Goal: Transaction & Acquisition: Purchase product/service

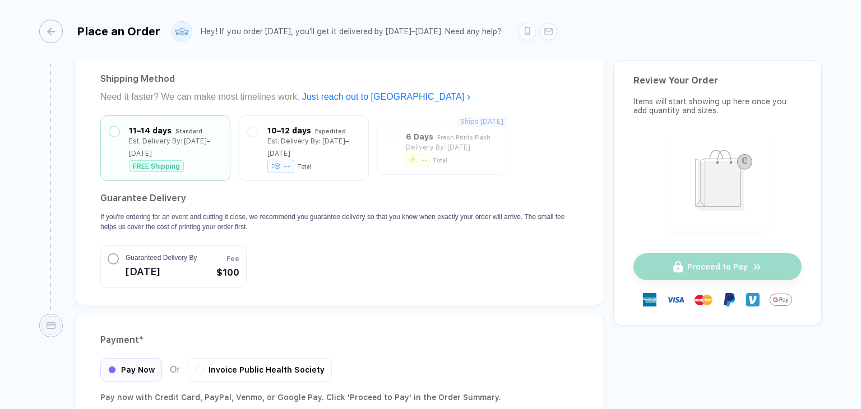
scroll to position [897, 0]
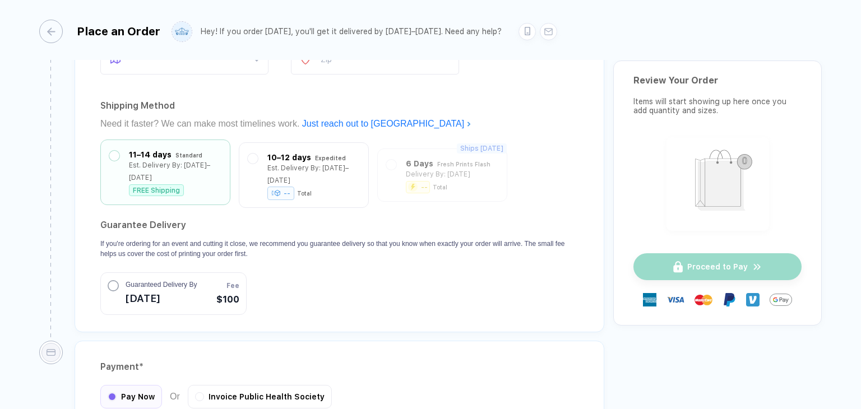
click at [169, 154] on div "11–14 days" at bounding box center [150, 155] width 43 height 12
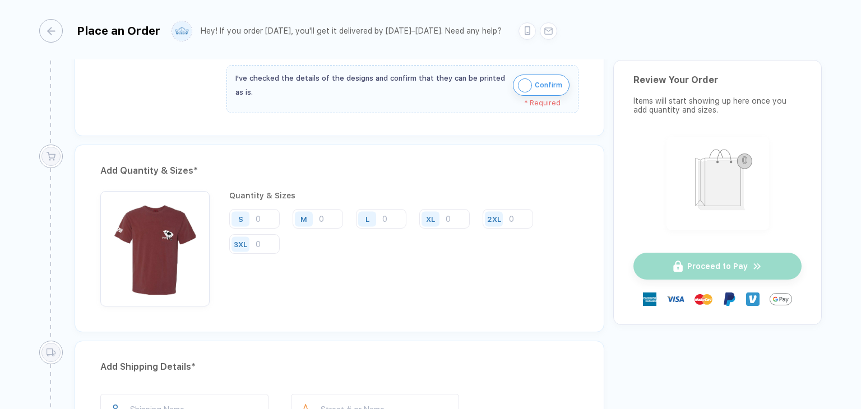
scroll to position [416, 0]
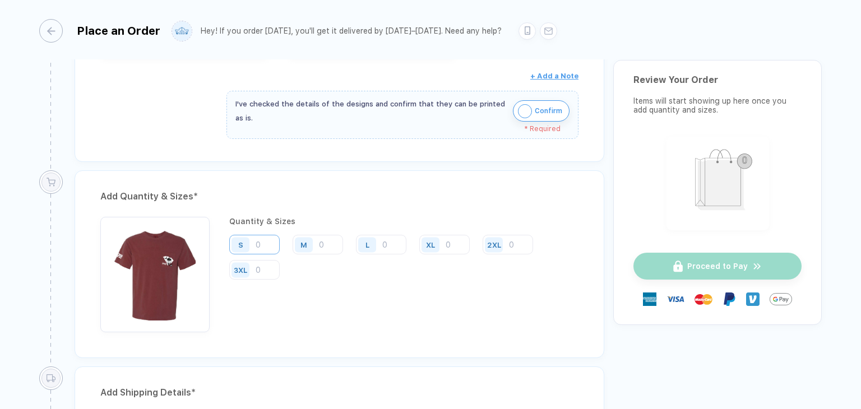
click at [266, 242] on input "number" at bounding box center [254, 245] width 50 height 20
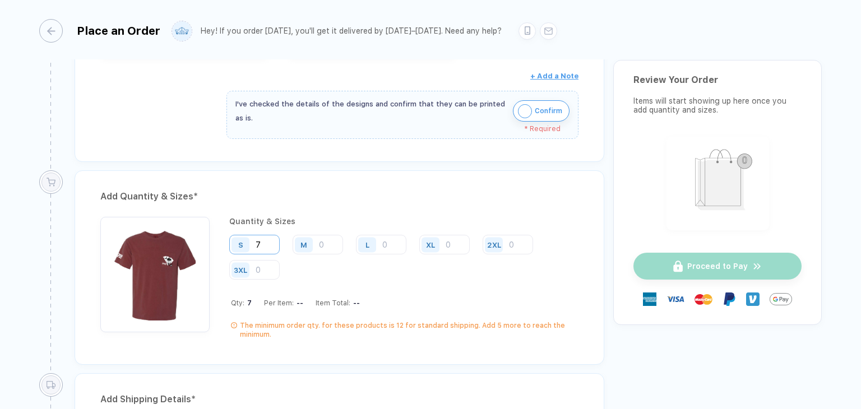
type input "7"
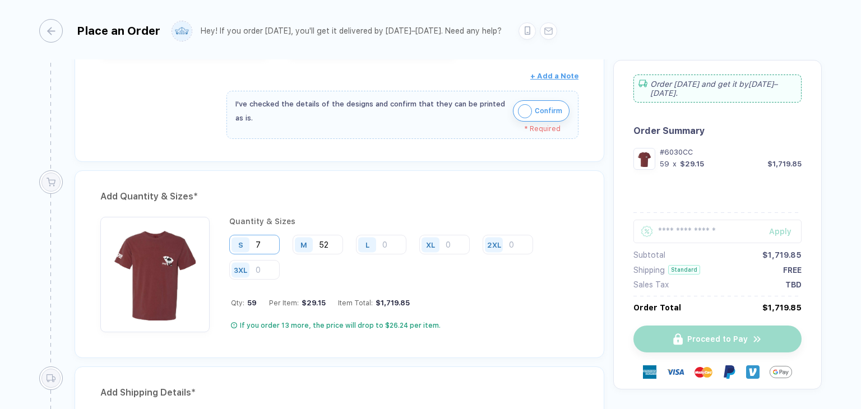
type input "52"
type input "35"
click at [457, 238] on input "number" at bounding box center [444, 245] width 50 height 20
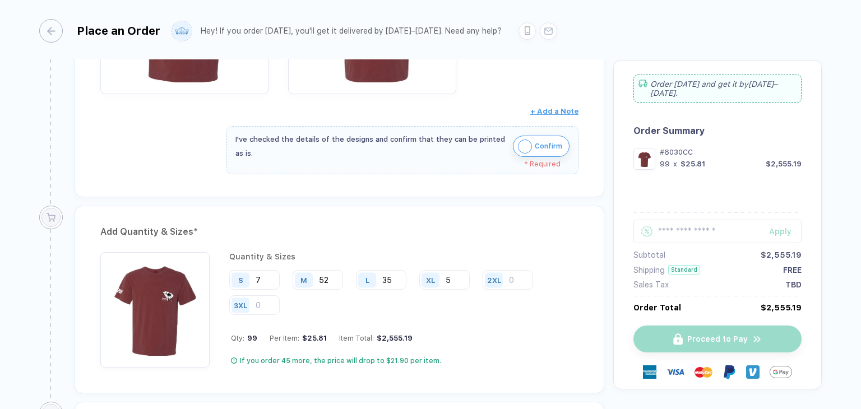
scroll to position [392, 0]
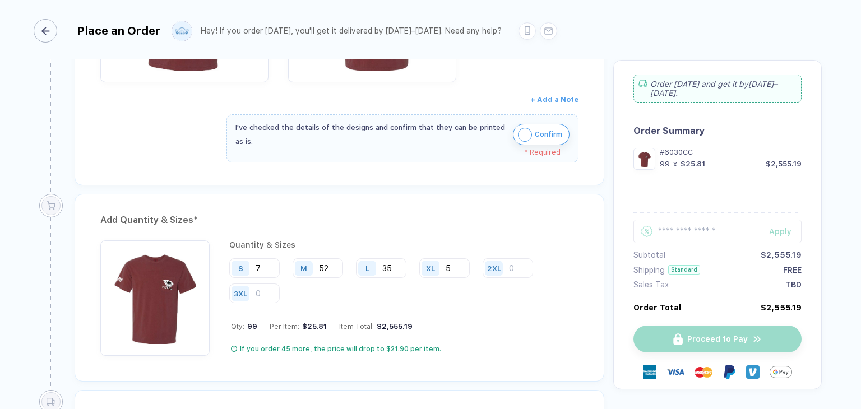
type input "5"
click at [47, 25] on div "button" at bounding box center [46, 31] width 24 height 24
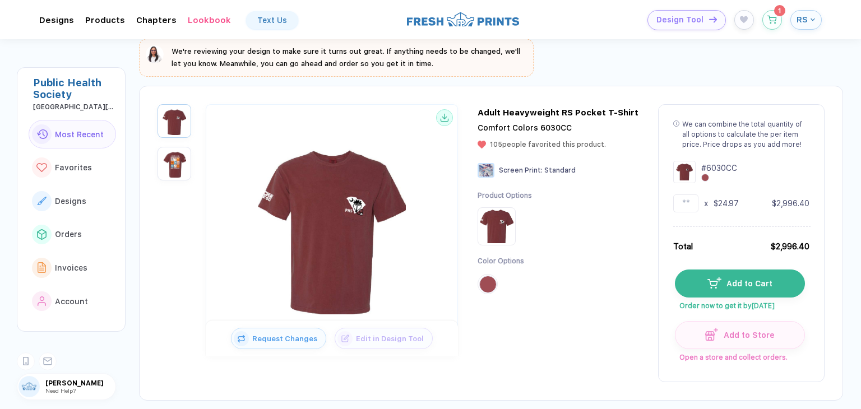
scroll to position [112, 0]
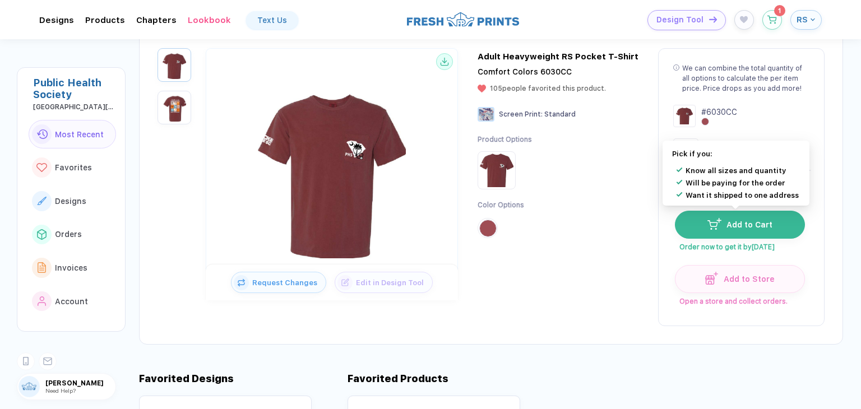
click at [738, 221] on span "Add to Cart" at bounding box center [747, 224] width 52 height 9
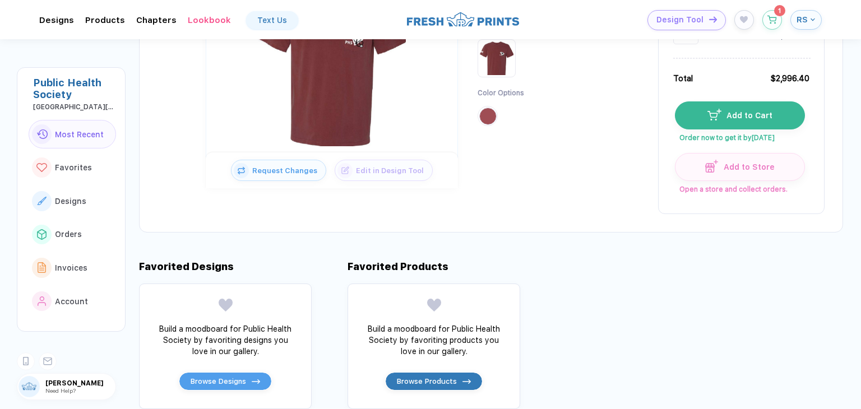
scroll to position [0, 0]
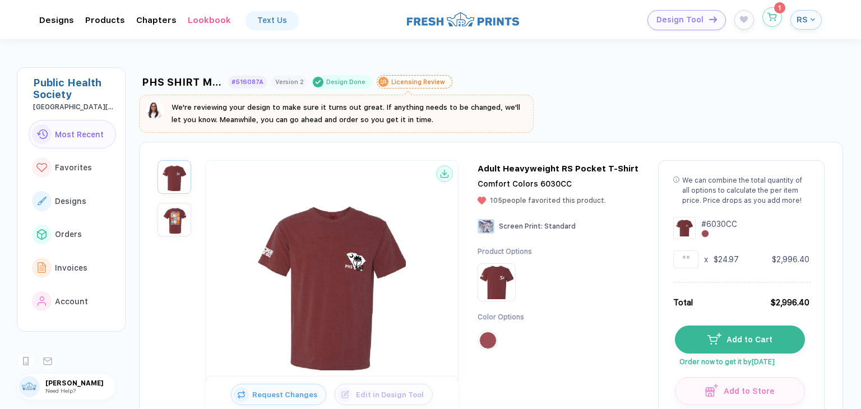
click at [774, 20] on icon "button" at bounding box center [772, 17] width 10 height 8
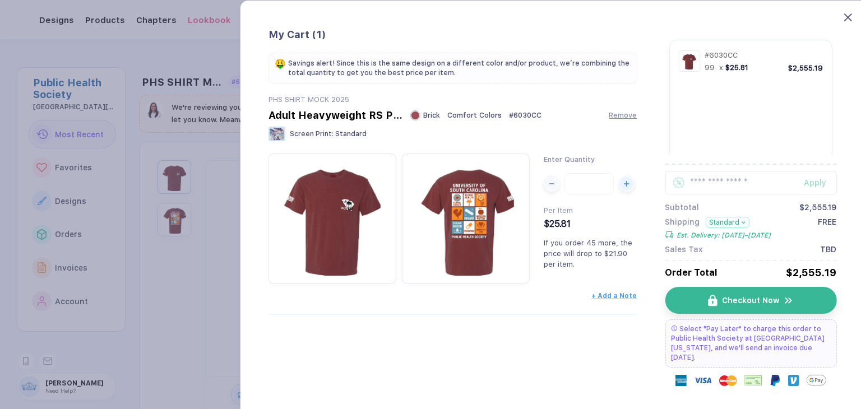
click at [850, 18] on icon at bounding box center [848, 17] width 8 height 8
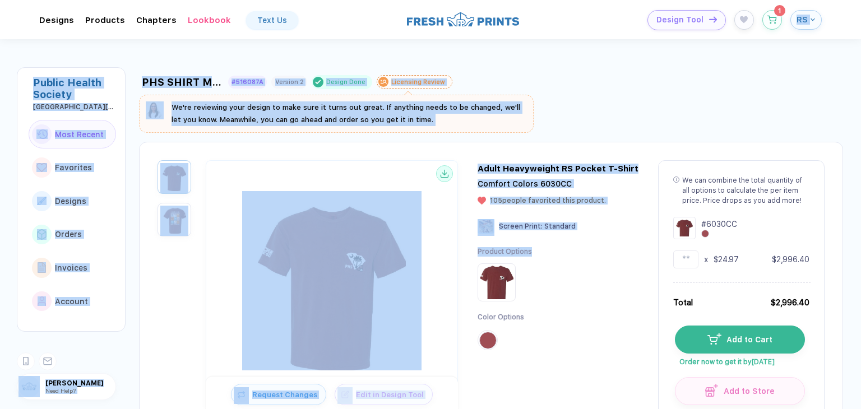
drag, startPoint x: 787, startPoint y: 14, endPoint x: 614, endPoint y: 243, distance: 287.0
click at [613, 249] on div "**********" at bounding box center [430, 204] width 861 height 409
click at [774, 18] on icon "button" at bounding box center [772, 17] width 10 height 8
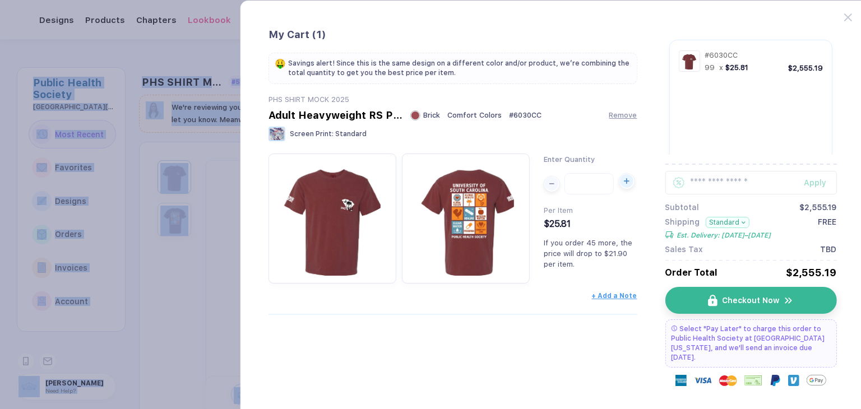
click at [626, 184] on div "button" at bounding box center [626, 180] width 13 height 13
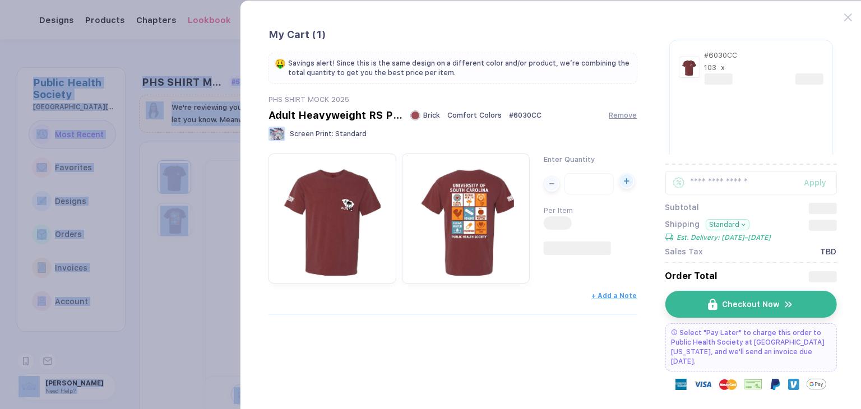
click at [626, 184] on div "button" at bounding box center [626, 180] width 13 height 13
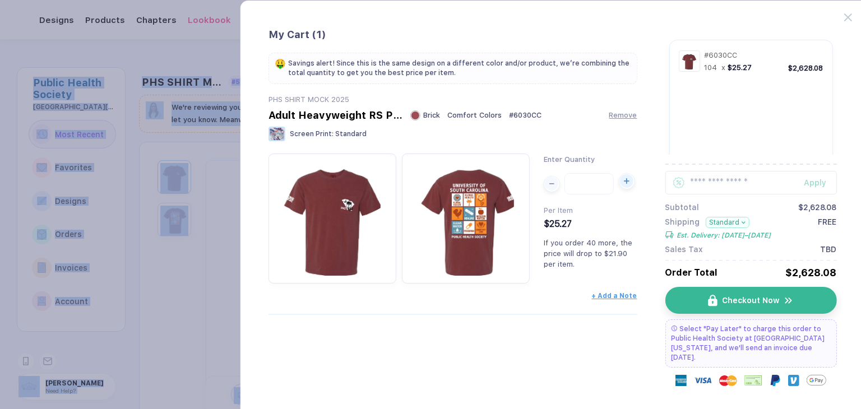
click at [626, 184] on div "button" at bounding box center [626, 180] width 13 height 13
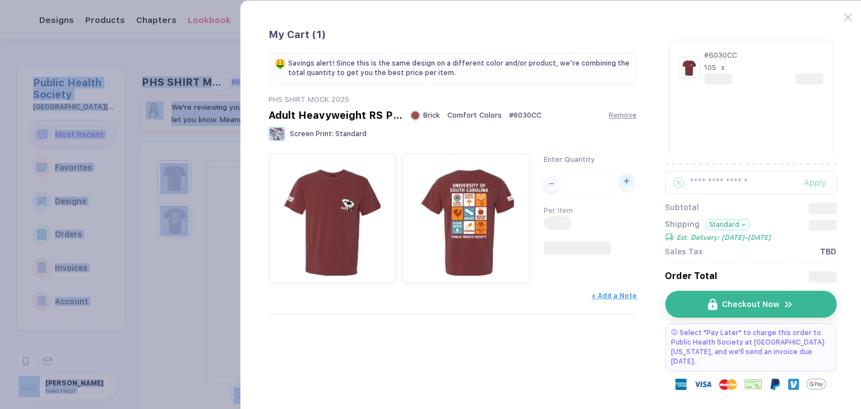
click at [626, 184] on div "button" at bounding box center [626, 180] width 13 height 13
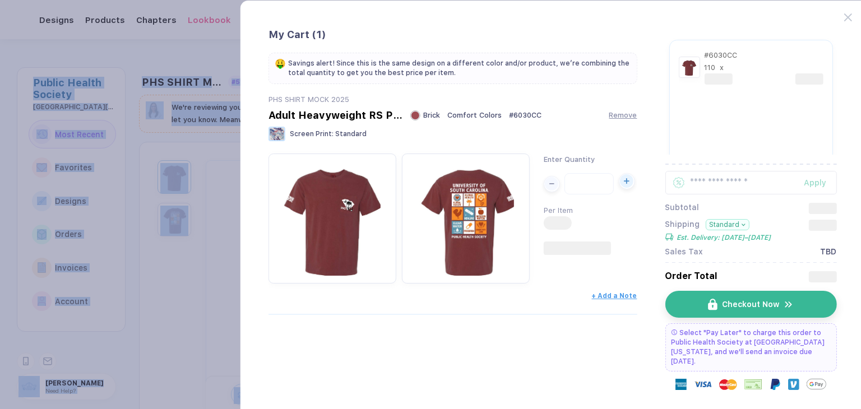
click at [626, 184] on div "button" at bounding box center [626, 180] width 13 height 13
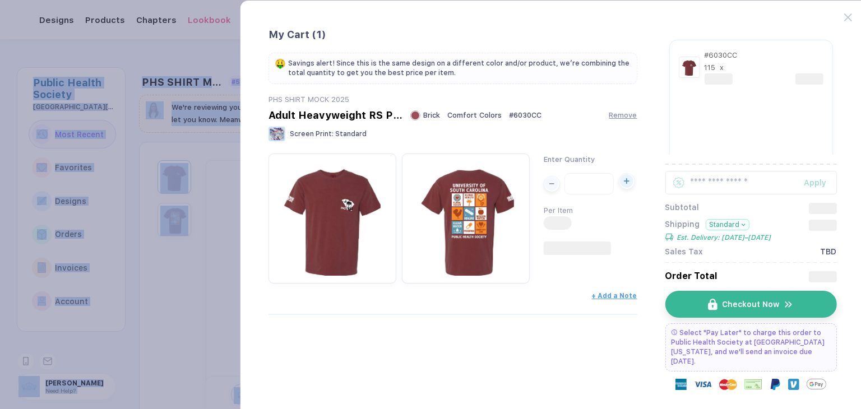
click at [626, 184] on div "button" at bounding box center [626, 180] width 13 height 13
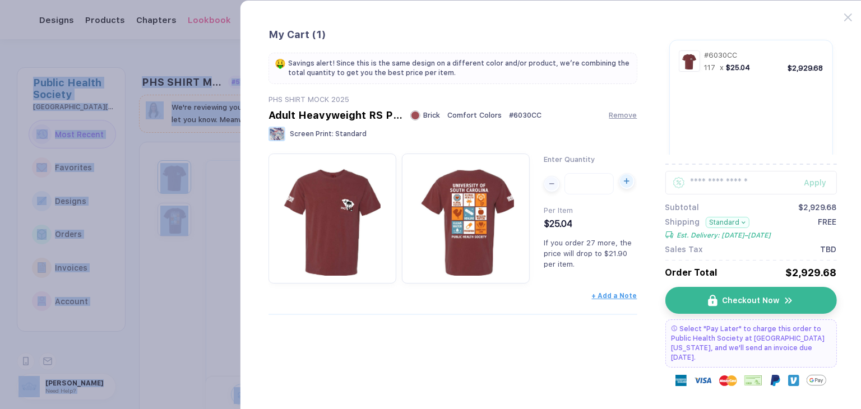
click at [626, 184] on div "button" at bounding box center [626, 180] width 13 height 13
type input "***"
click at [790, 302] on img "button" at bounding box center [795, 300] width 10 height 11
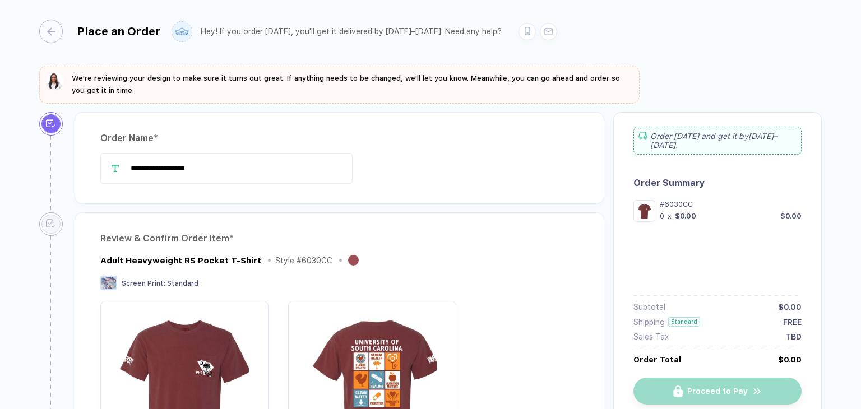
type input "**********"
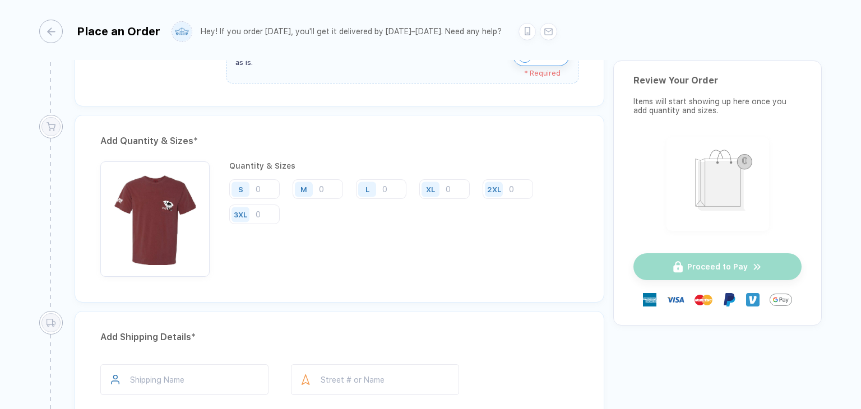
scroll to position [504, 0]
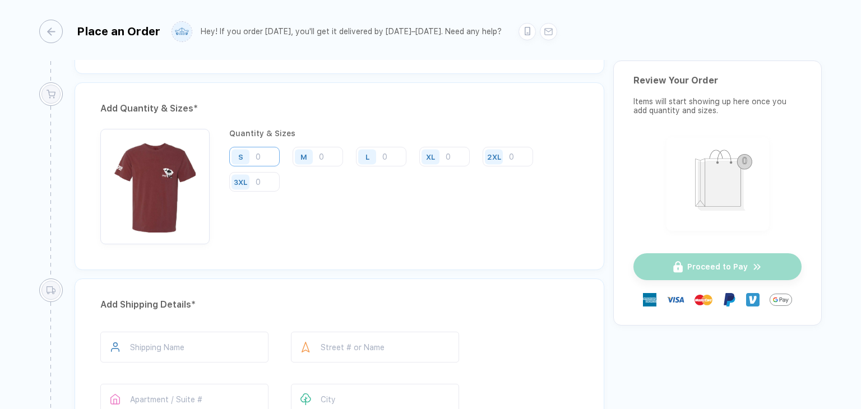
click at [257, 153] on input "number" at bounding box center [254, 157] width 50 height 20
click at [262, 152] on input "number" at bounding box center [254, 157] width 50 height 20
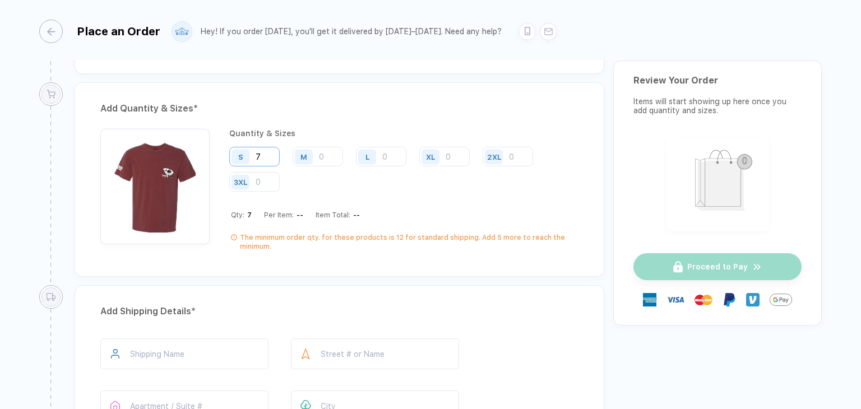
type input "7"
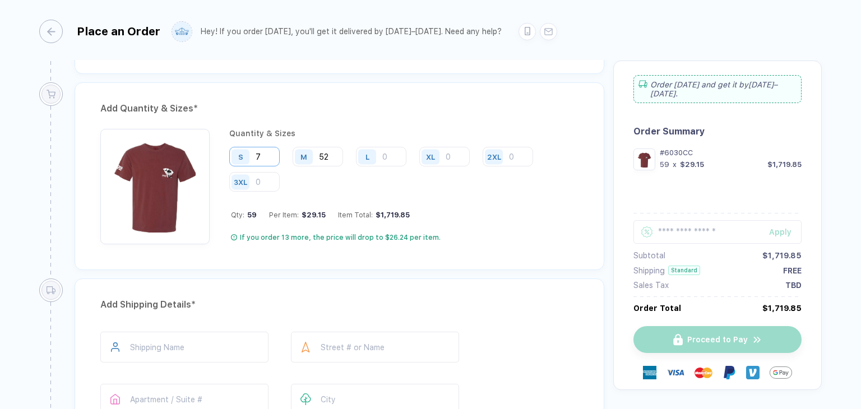
type input "52"
type input "35"
type input "5"
click at [271, 153] on input "7" at bounding box center [254, 157] width 50 height 20
type input "10"
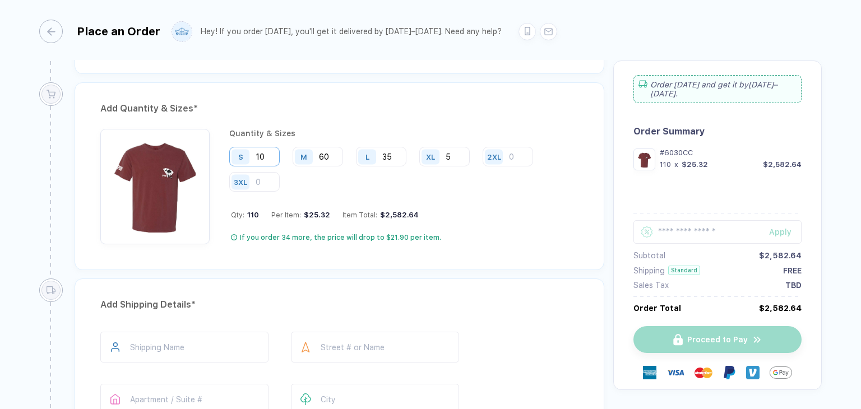
type input "60"
type input "45"
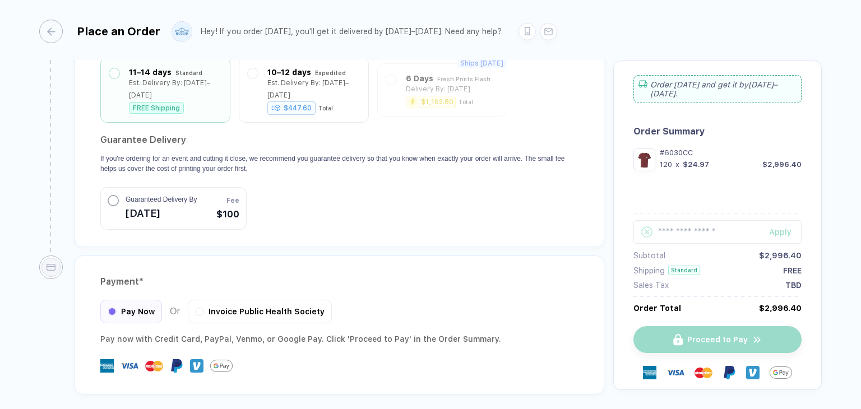
scroll to position [1019, 0]
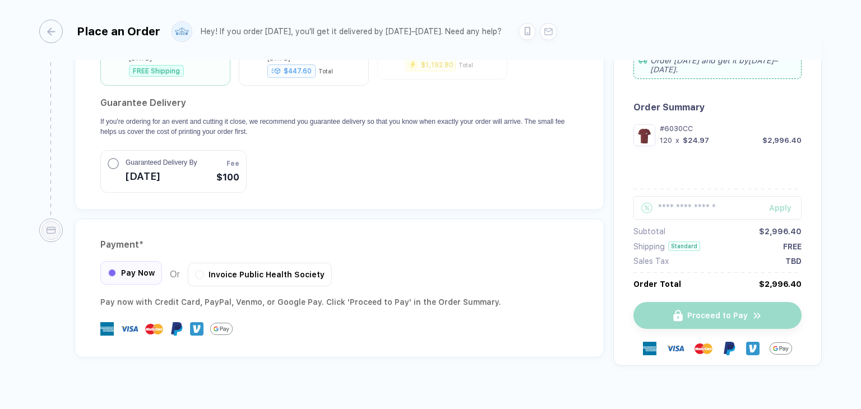
click at [136, 268] on span "Pay Now" at bounding box center [138, 272] width 34 height 9
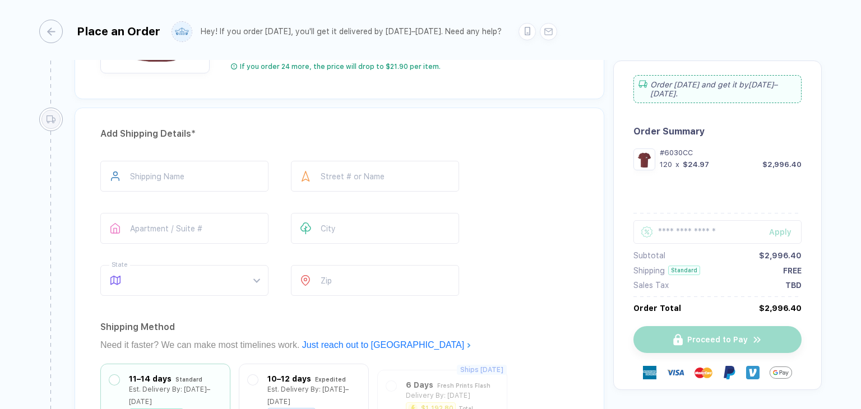
scroll to position [683, 0]
